Goal: Obtain resource: Download file/media

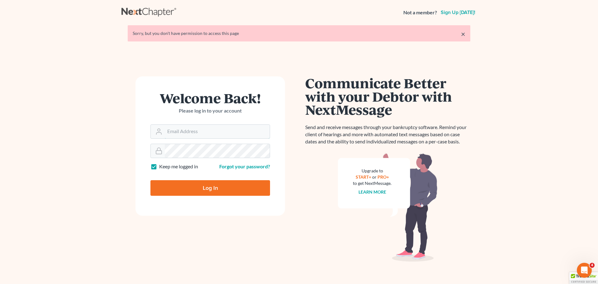
type input "[PERSON_NAME][EMAIL_ADDRESS][DOMAIN_NAME]"
click at [207, 185] on input "Log In" at bounding box center [210, 188] width 120 height 16
type input "Thinking..."
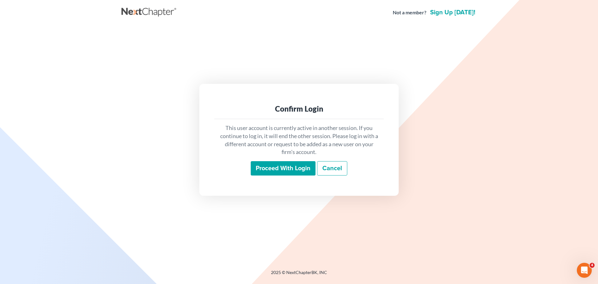
click at [278, 164] on input "Proceed with login" at bounding box center [283, 168] width 65 height 14
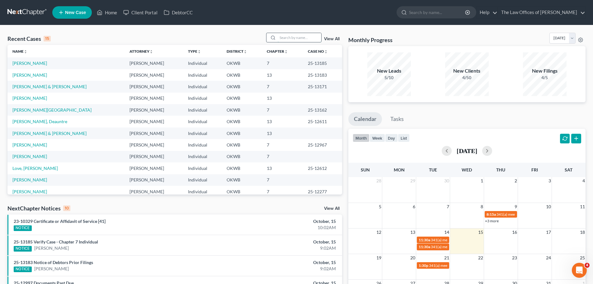
click at [284, 37] on input "search" at bounding box center [300, 37] width 44 height 9
type input "[PERSON_NAME]"
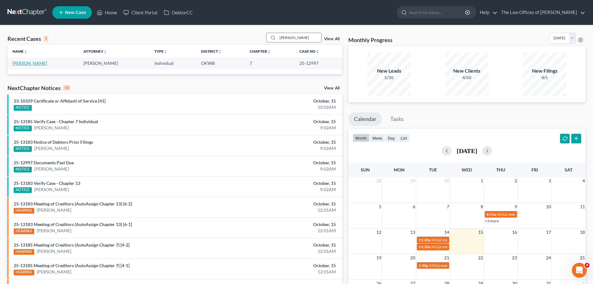
click at [37, 61] on link "[PERSON_NAME]" at bounding box center [29, 62] width 35 height 5
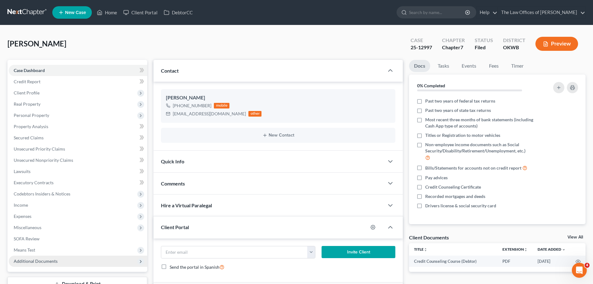
click at [46, 265] on span "Additional Documents" at bounding box center [78, 260] width 139 height 11
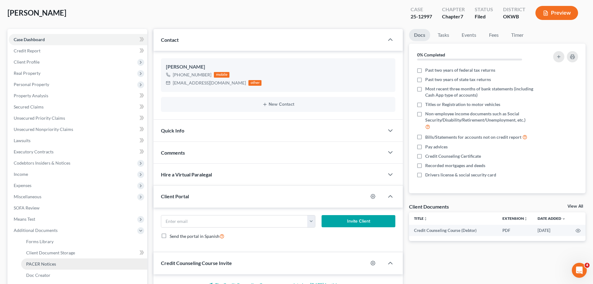
scroll to position [31, 0]
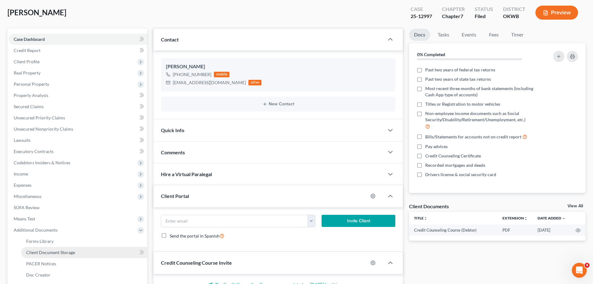
click at [56, 254] on span "Client Document Storage" at bounding box center [50, 251] width 49 height 5
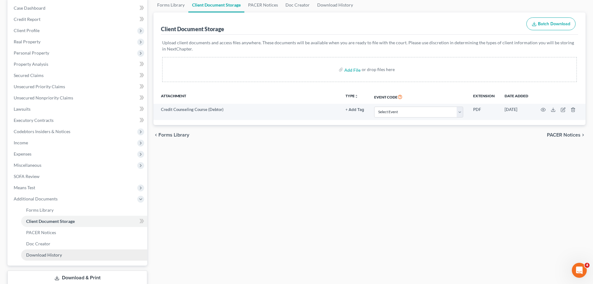
scroll to position [93, 0]
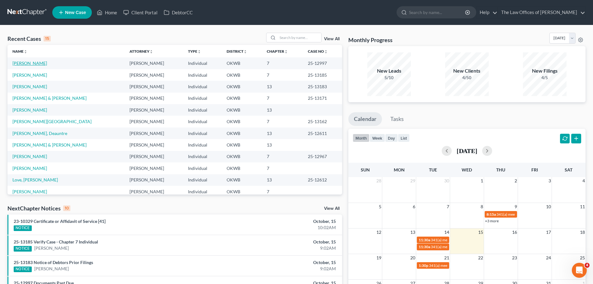
click at [36, 62] on link "[PERSON_NAME]" at bounding box center [29, 62] width 35 height 5
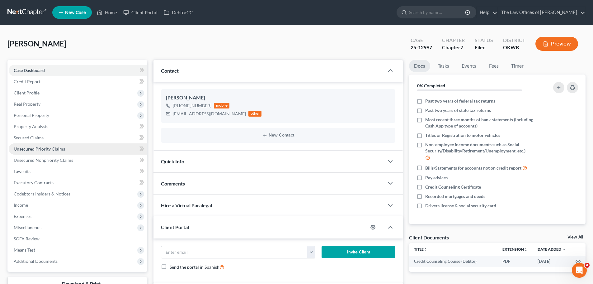
scroll to position [31, 0]
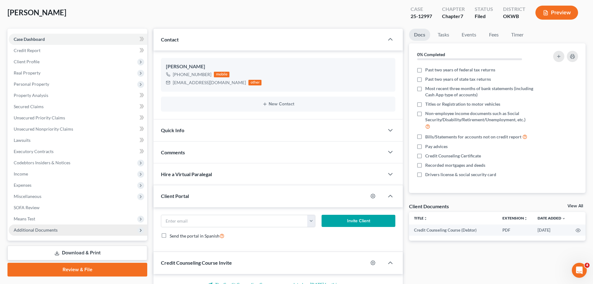
click at [105, 230] on span "Additional Documents" at bounding box center [78, 229] width 139 height 11
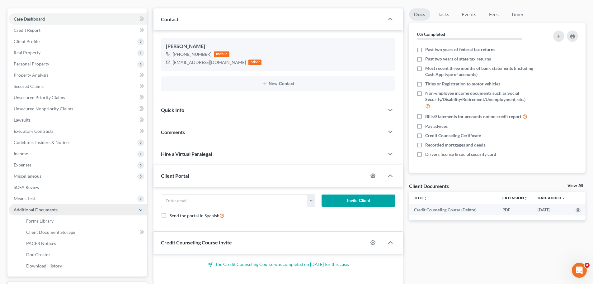
scroll to position [62, 0]
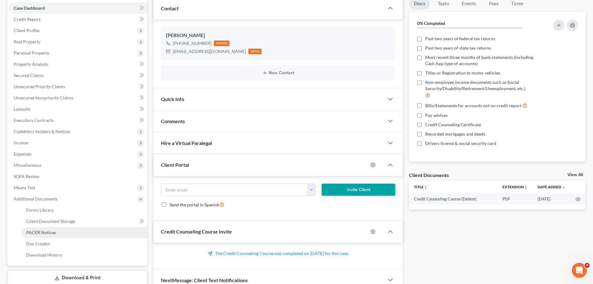
click at [96, 231] on link "PACER Notices" at bounding box center [84, 232] width 126 height 11
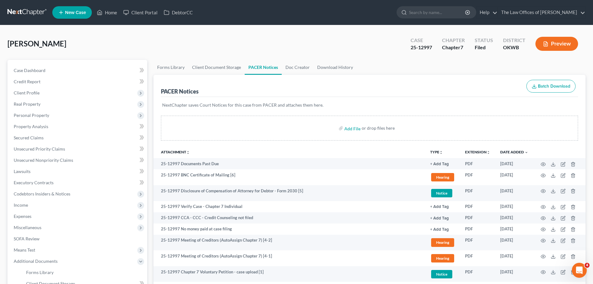
click at [296, 90] on button "Batch Download" at bounding box center [550, 86] width 49 height 13
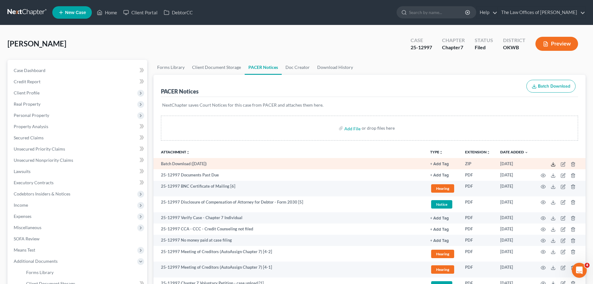
click at [296, 165] on icon at bounding box center [553, 164] width 5 height 5
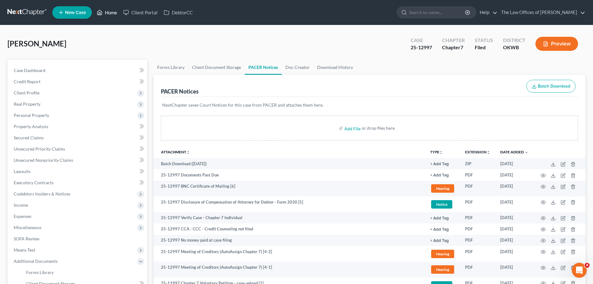
click at [107, 16] on link "Home" at bounding box center [107, 12] width 26 height 11
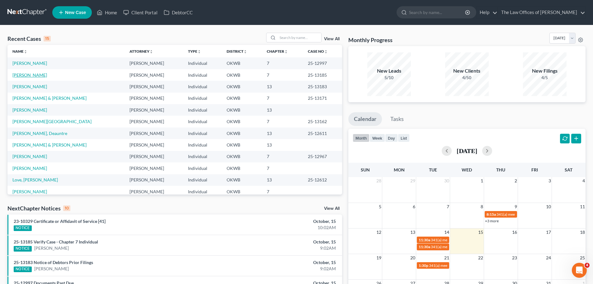
click at [35, 74] on link "[PERSON_NAME]" at bounding box center [29, 74] width 35 height 5
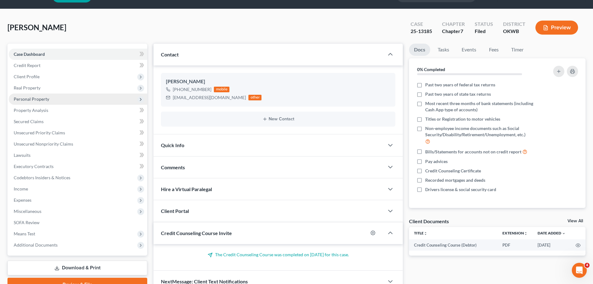
scroll to position [31, 0]
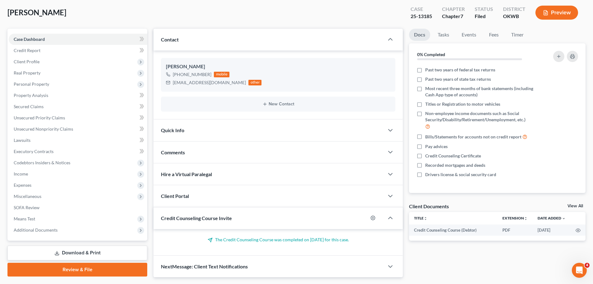
click at [65, 254] on link "Download & Print" at bounding box center [77, 252] width 140 height 15
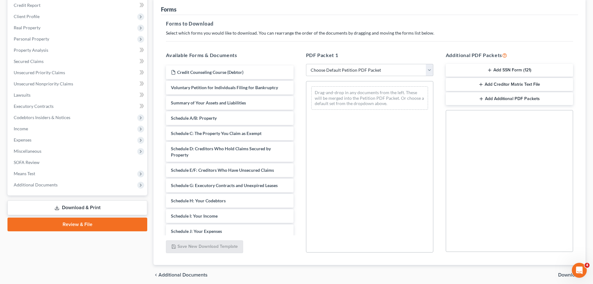
scroll to position [101, 0]
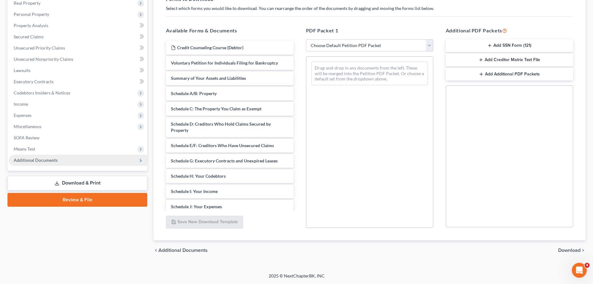
click at [82, 162] on span "Additional Documents" at bounding box center [78, 159] width 139 height 11
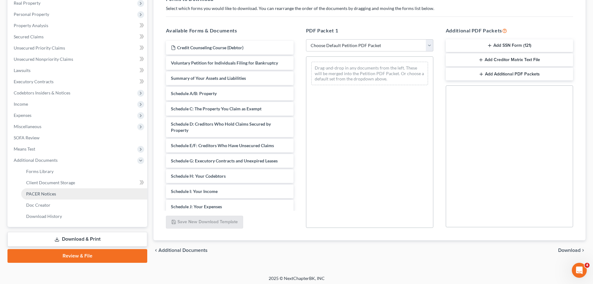
click at [50, 195] on span "PACER Notices" at bounding box center [41, 193] width 30 height 5
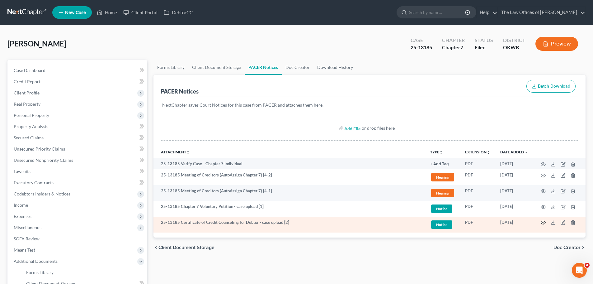
click at [296, 224] on icon "button" at bounding box center [543, 222] width 5 height 3
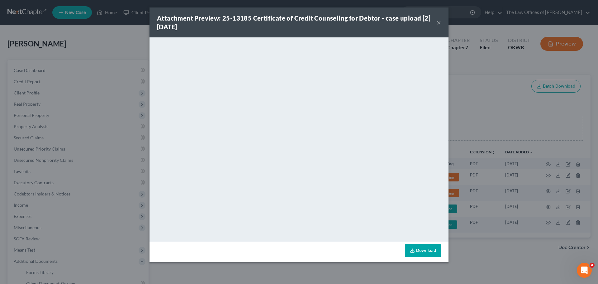
click at [296, 22] on button "×" at bounding box center [438, 22] width 4 height 7
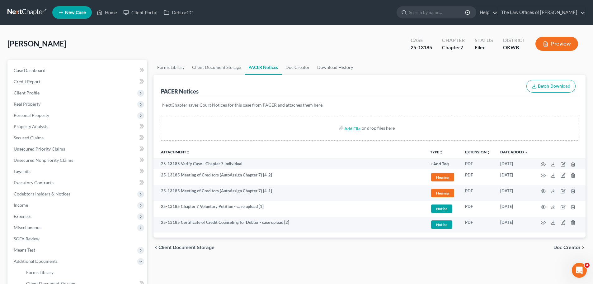
click at [296, 86] on icon "button" at bounding box center [534, 86] width 5 height 5
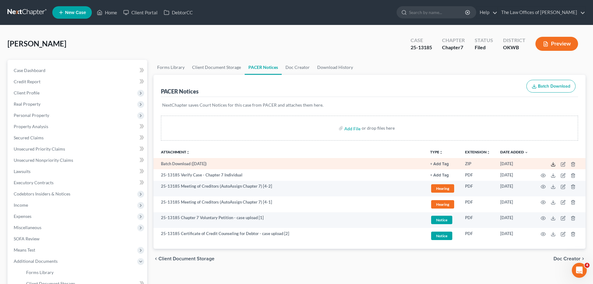
click at [296, 165] on icon at bounding box center [553, 164] width 5 height 5
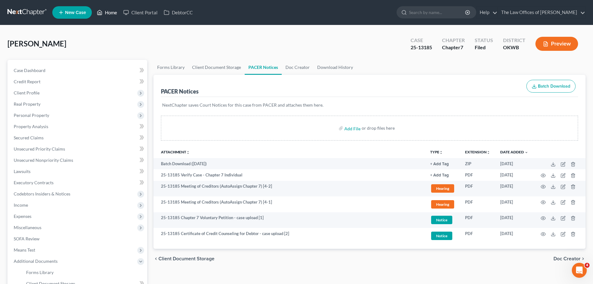
click at [112, 15] on link "Home" at bounding box center [107, 12] width 26 height 11
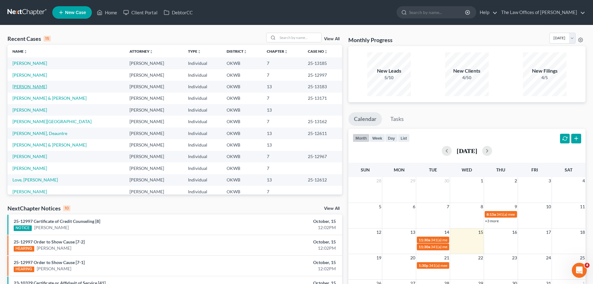
click at [16, 85] on link "[PERSON_NAME]" at bounding box center [29, 86] width 35 height 5
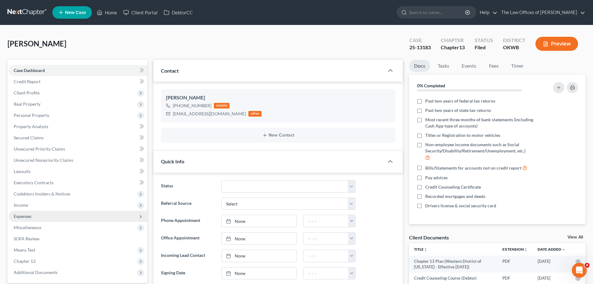
scroll to position [31, 0]
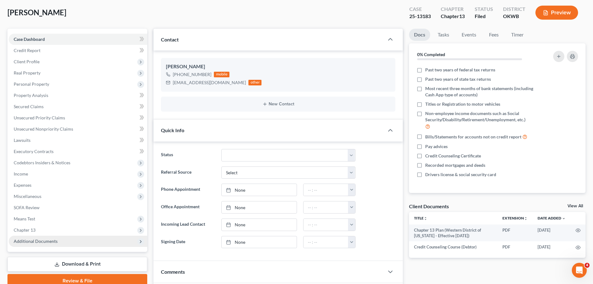
click at [54, 244] on span "Additional Documents" at bounding box center [78, 240] width 139 height 11
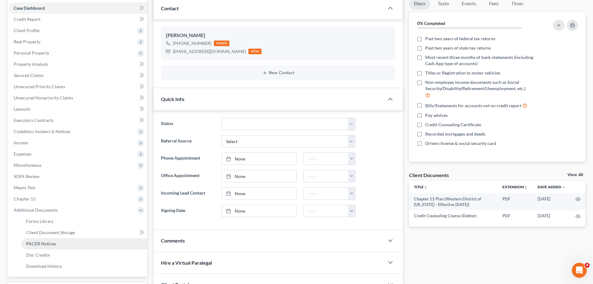
click at [54, 245] on span "PACER Notices" at bounding box center [41, 243] width 30 height 5
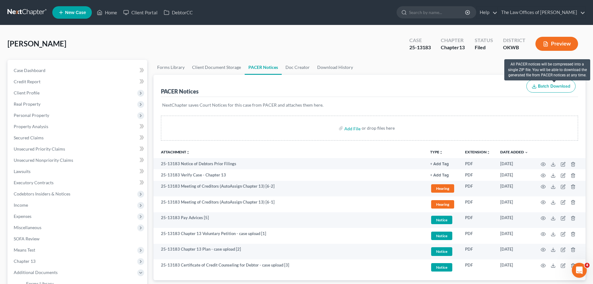
click at [296, 88] on span "Batch Download" at bounding box center [554, 85] width 32 height 5
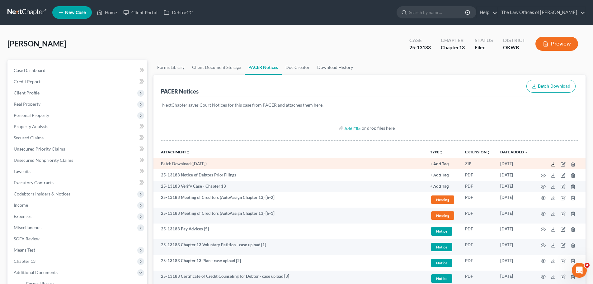
click at [296, 162] on icon at bounding box center [553, 164] width 5 height 5
